Goal: Task Accomplishment & Management: Manage account settings

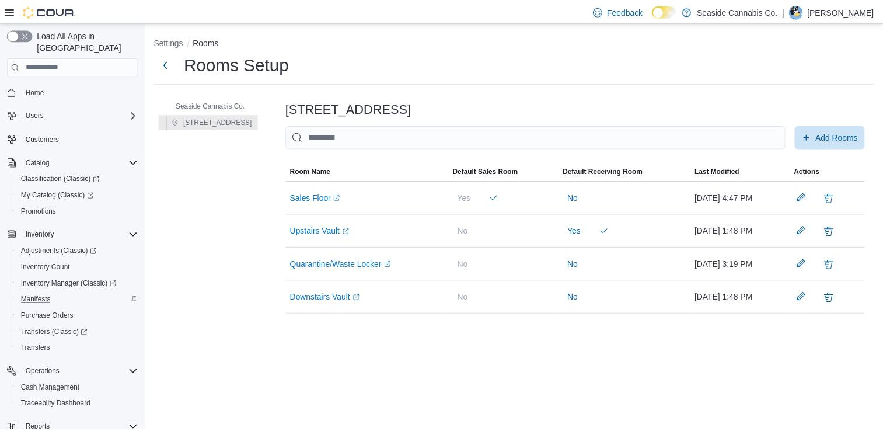
scroll to position [95, 0]
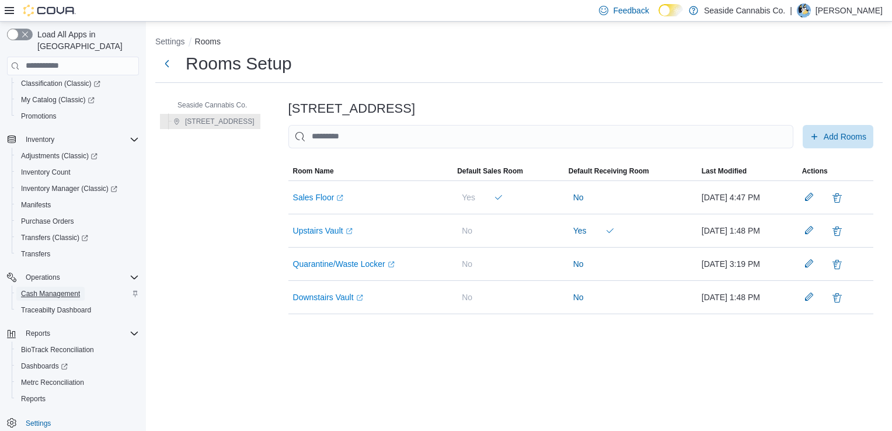
click at [74, 289] on span "Cash Management" at bounding box center [50, 293] width 59 height 9
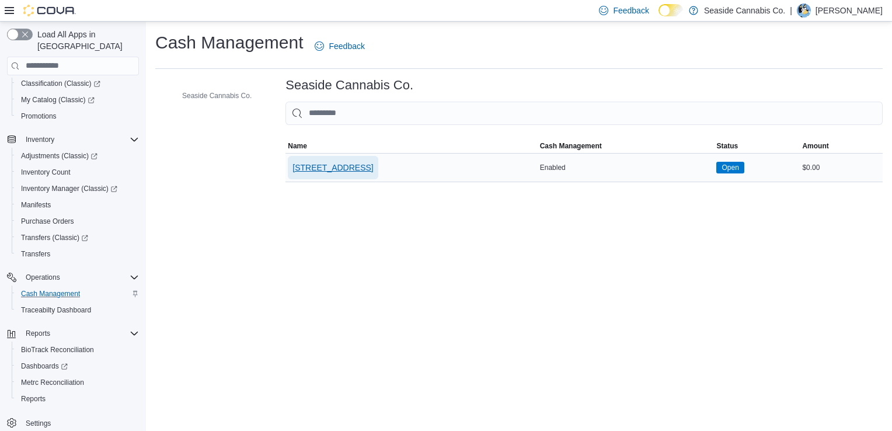
click at [341, 165] on span "[STREET_ADDRESS]" at bounding box center [332, 168] width 81 height 12
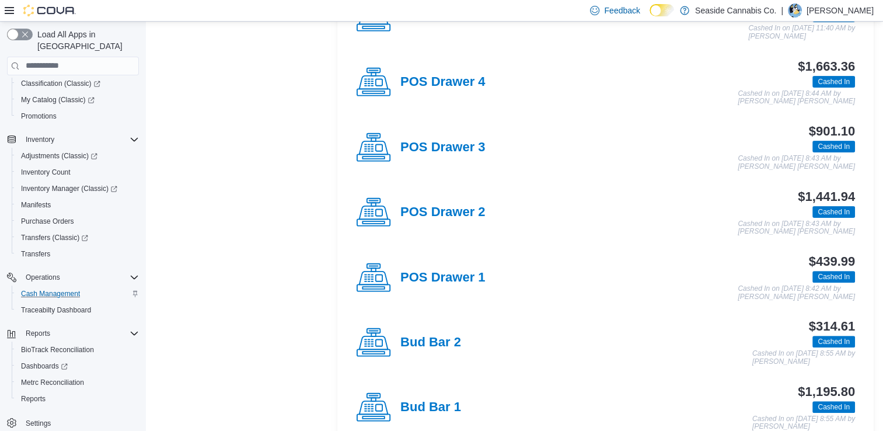
scroll to position [310, 0]
click at [448, 90] on div "POS Drawer 4" at bounding box center [420, 82] width 129 height 35
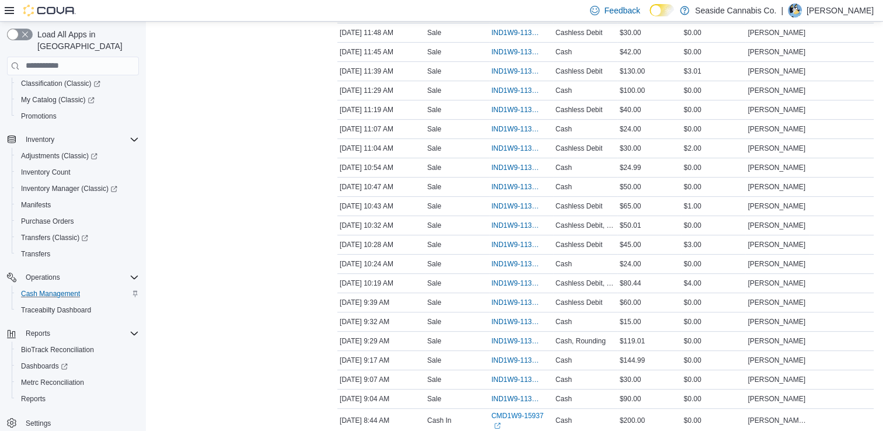
scroll to position [404, 0]
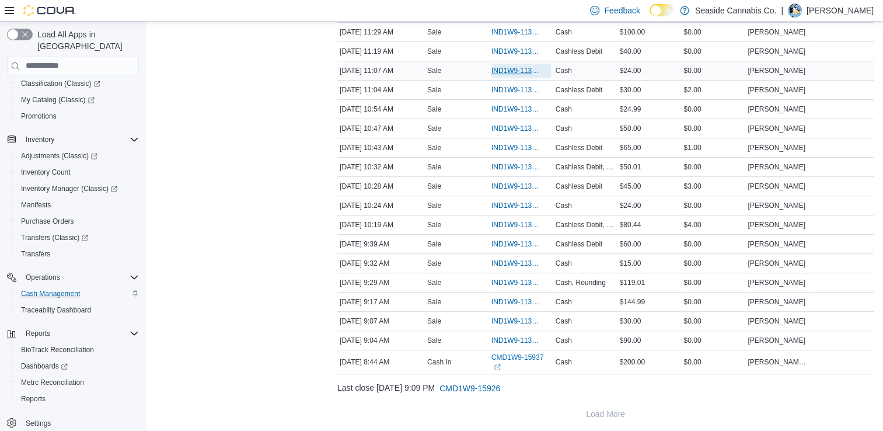
click at [503, 69] on span "IND1W9-113358" at bounding box center [515, 70] width 48 height 9
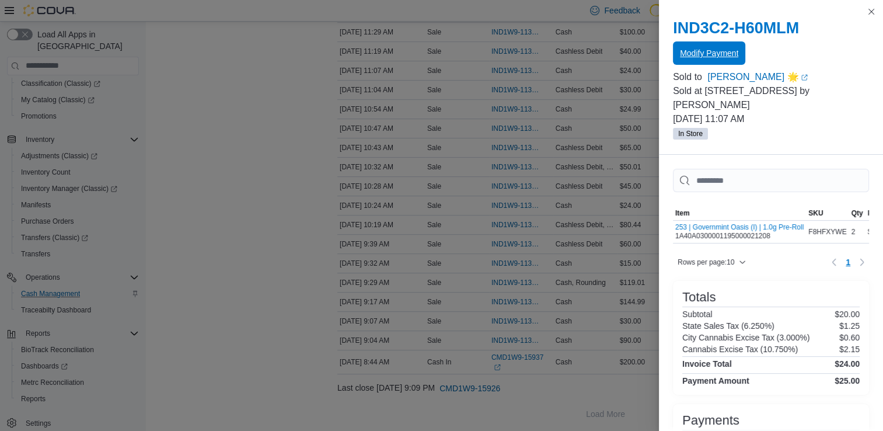
click at [715, 52] on span "Modify Payment" at bounding box center [709, 53] width 58 height 12
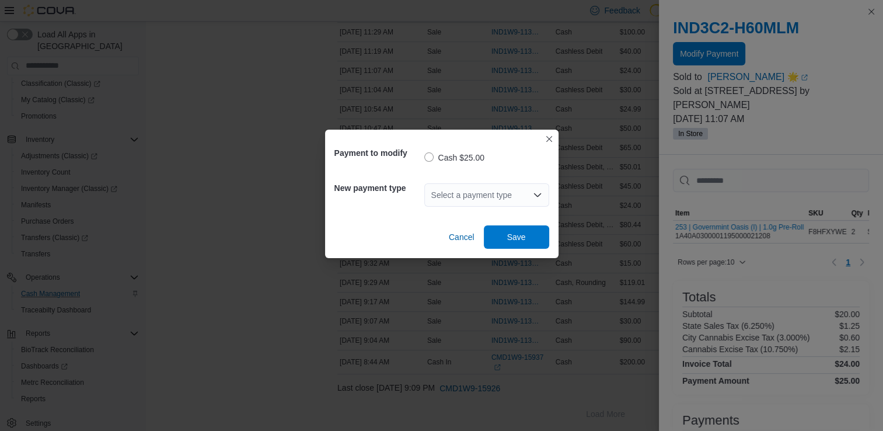
click at [484, 195] on div "Select a payment type" at bounding box center [486, 194] width 125 height 23
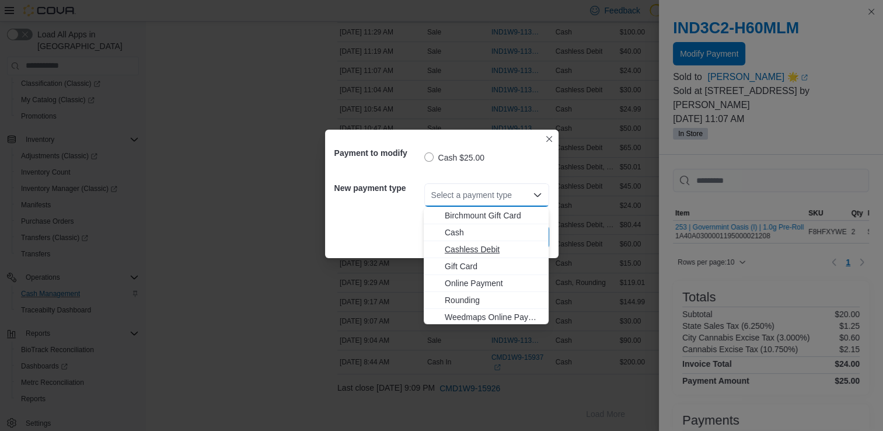
click at [460, 249] on span "Cashless Debit" at bounding box center [493, 249] width 97 height 12
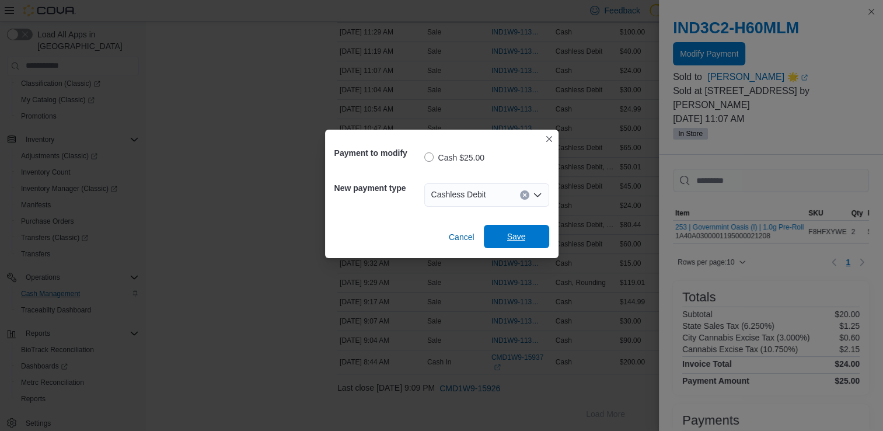
click at [513, 236] on span "Save" at bounding box center [516, 236] width 19 height 12
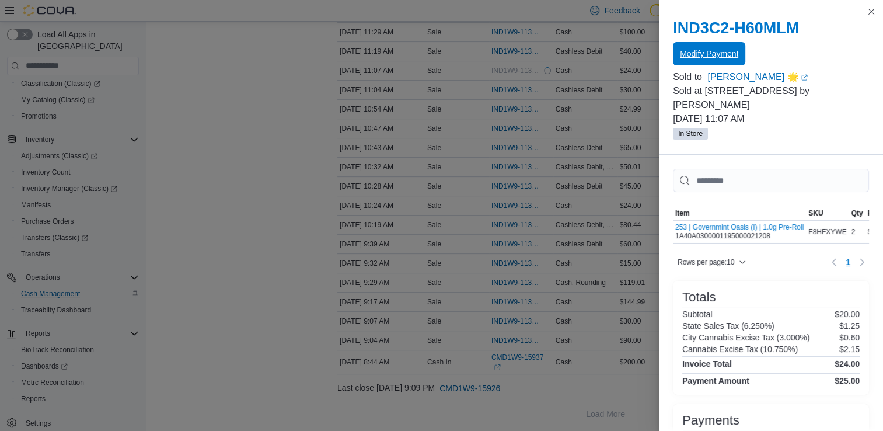
scroll to position [0, 0]
click at [873, 11] on button "Close this dialog" at bounding box center [871, 11] width 14 height 14
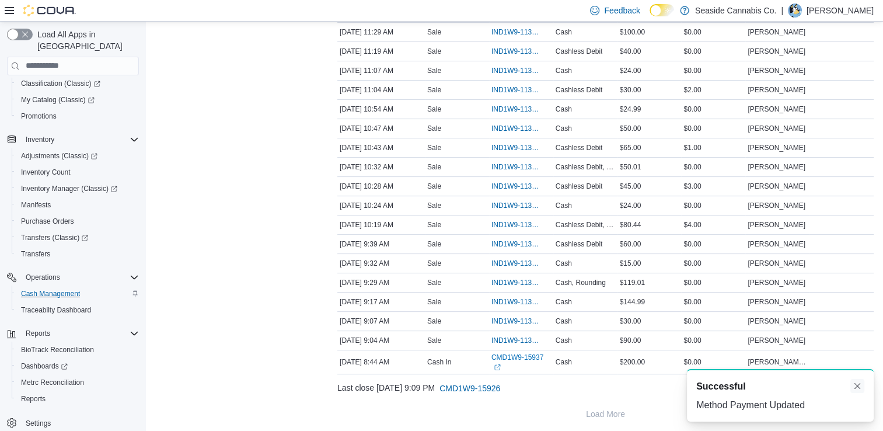
click at [854, 386] on button "Dismiss toast" at bounding box center [857, 386] width 14 height 14
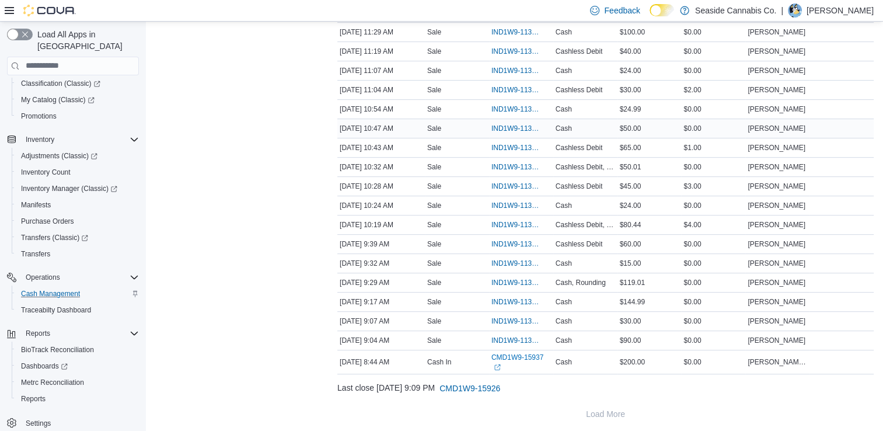
scroll to position [395, 0]
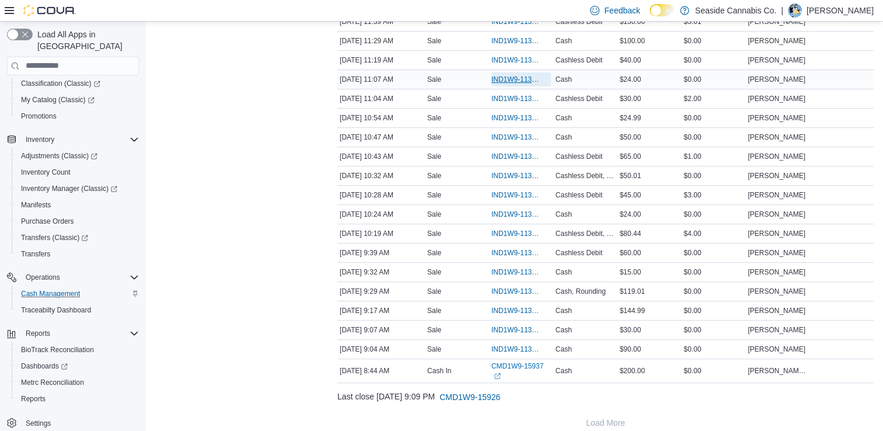
click at [522, 76] on span "IND1W9-113358" at bounding box center [515, 79] width 48 height 9
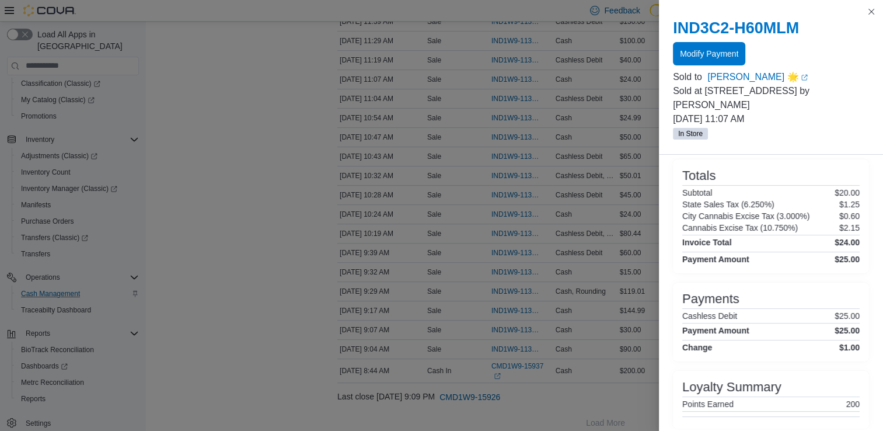
scroll to position [150, 0]
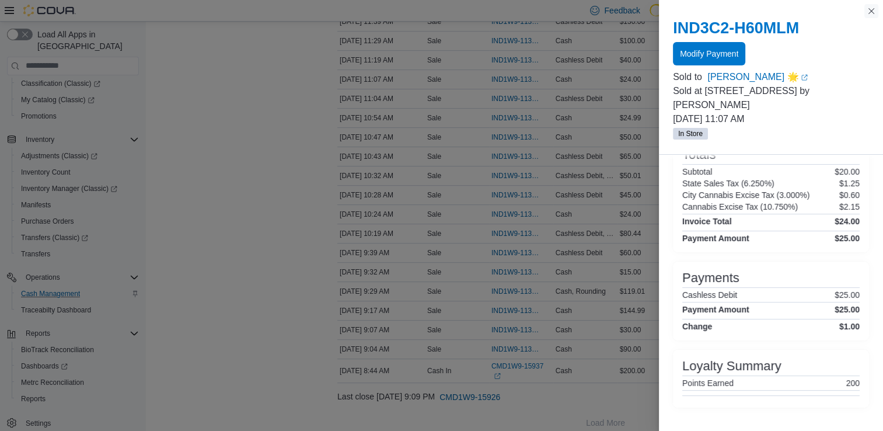
click at [868, 12] on button "Close this dialog" at bounding box center [871, 11] width 14 height 14
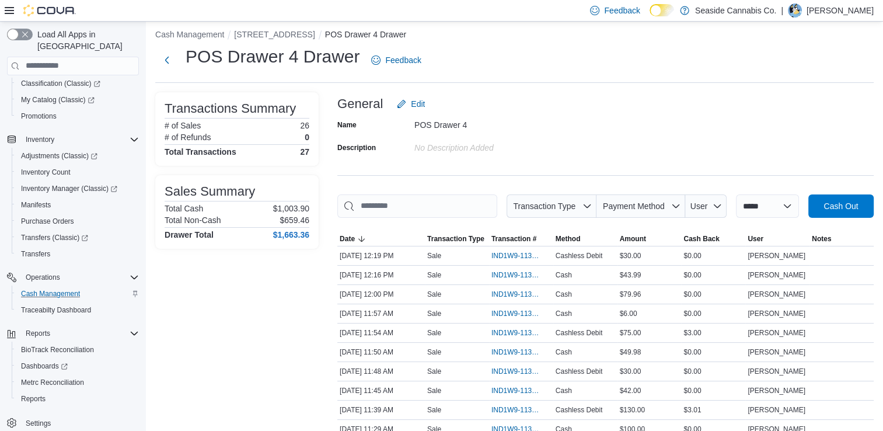
scroll to position [0, 0]
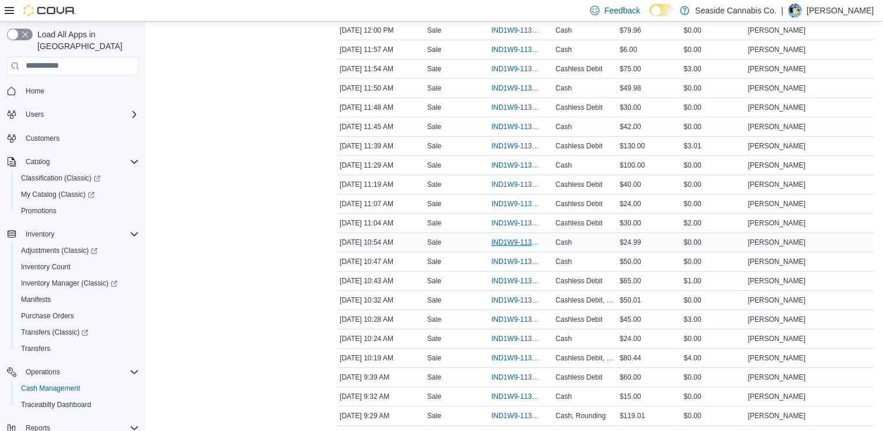
scroll to position [270, 0]
